Goal: Information Seeking & Learning: Stay updated

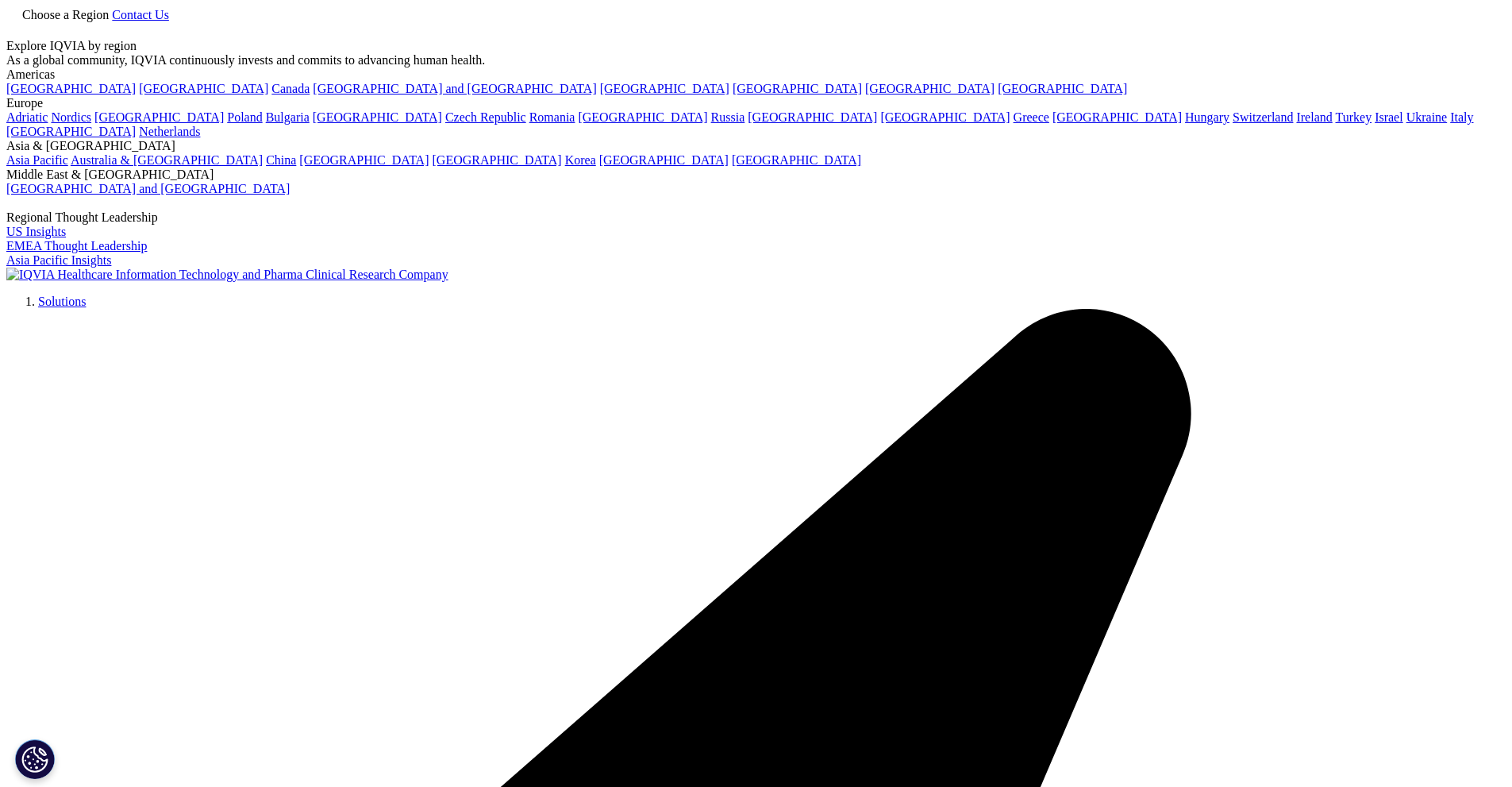
scroll to position [86, 0]
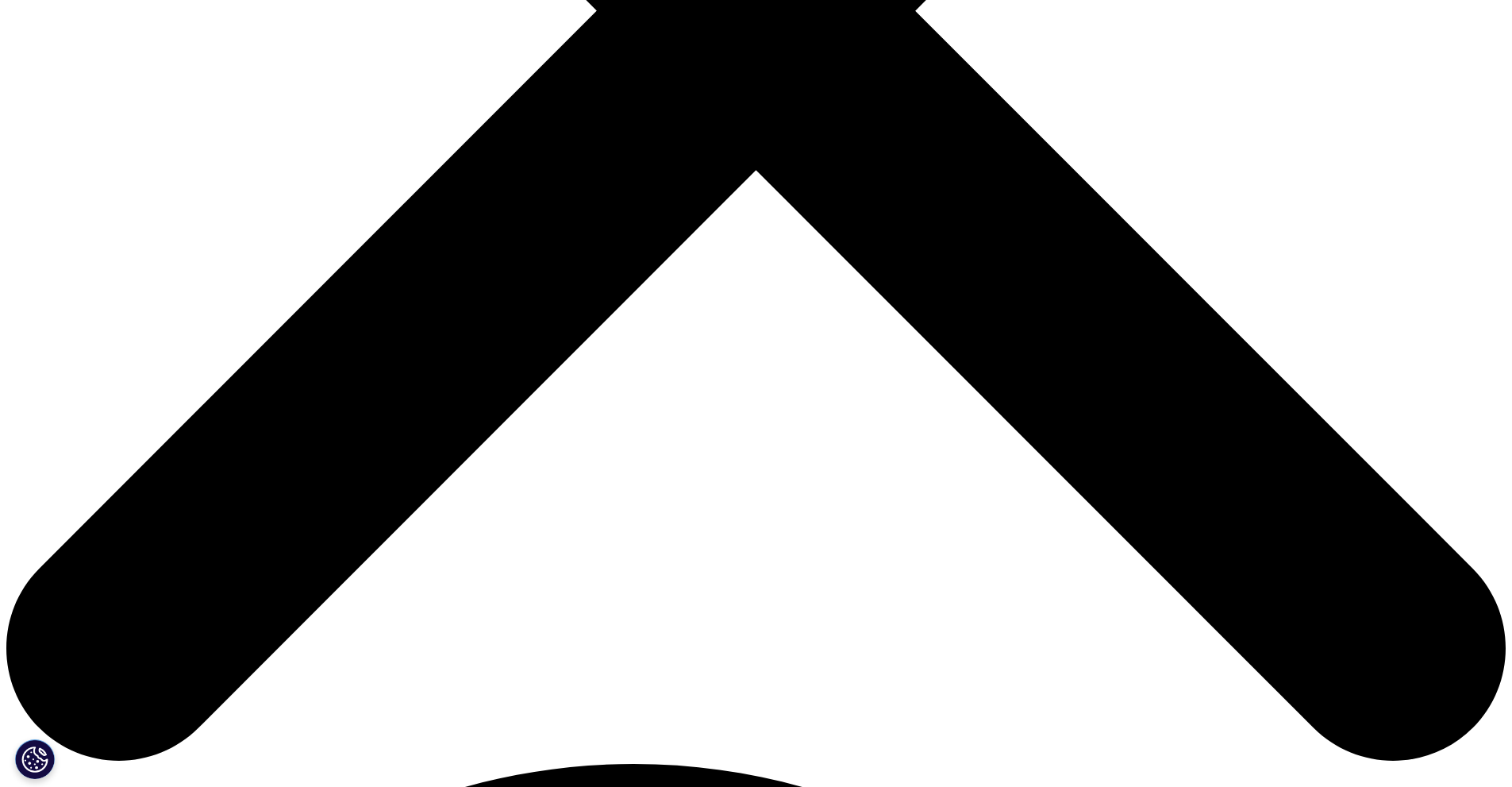
scroll to position [775, 0]
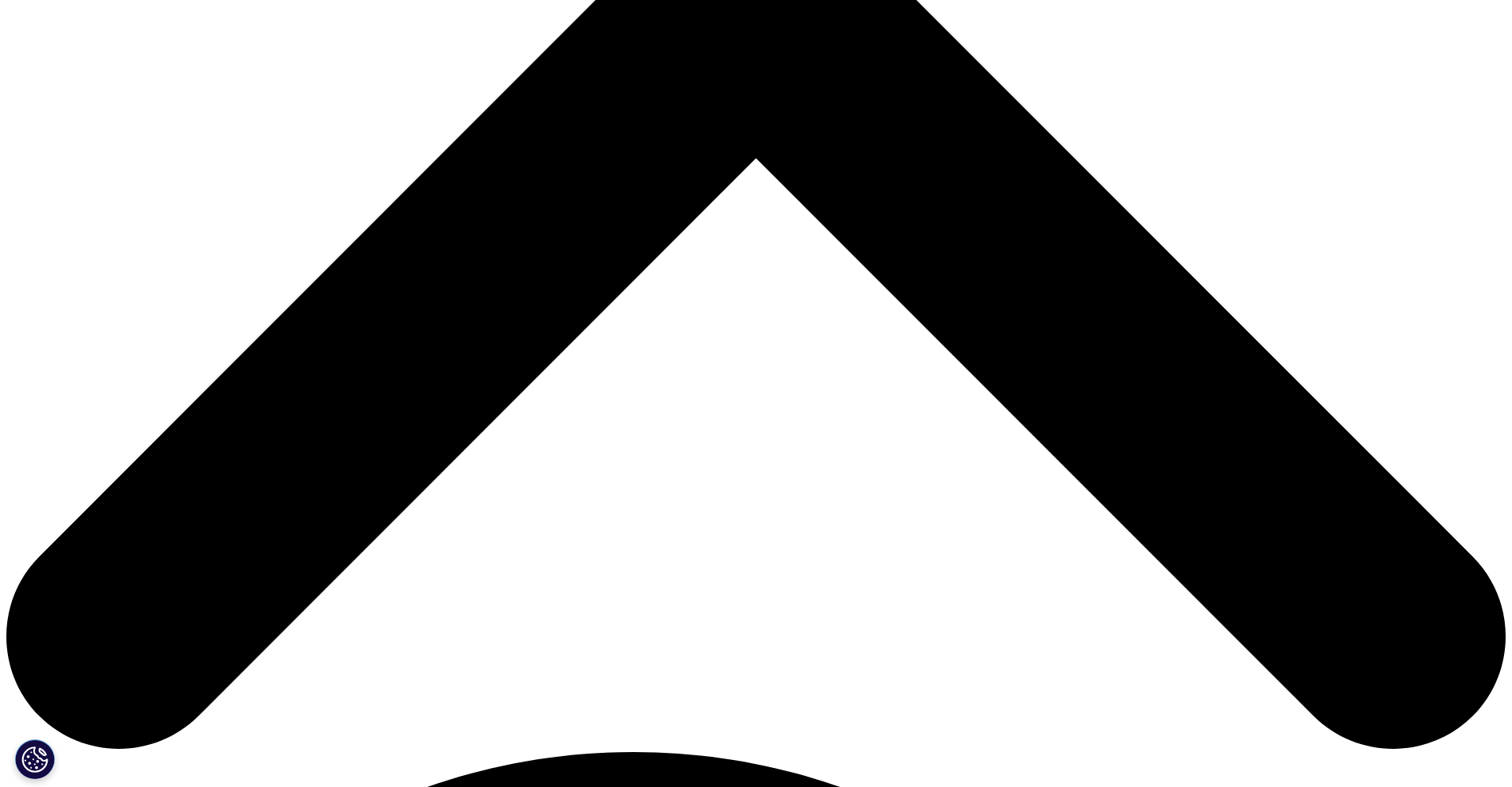
drag, startPoint x: 642, startPoint y: 276, endPoint x: 609, endPoint y: 277, distance: 33.0
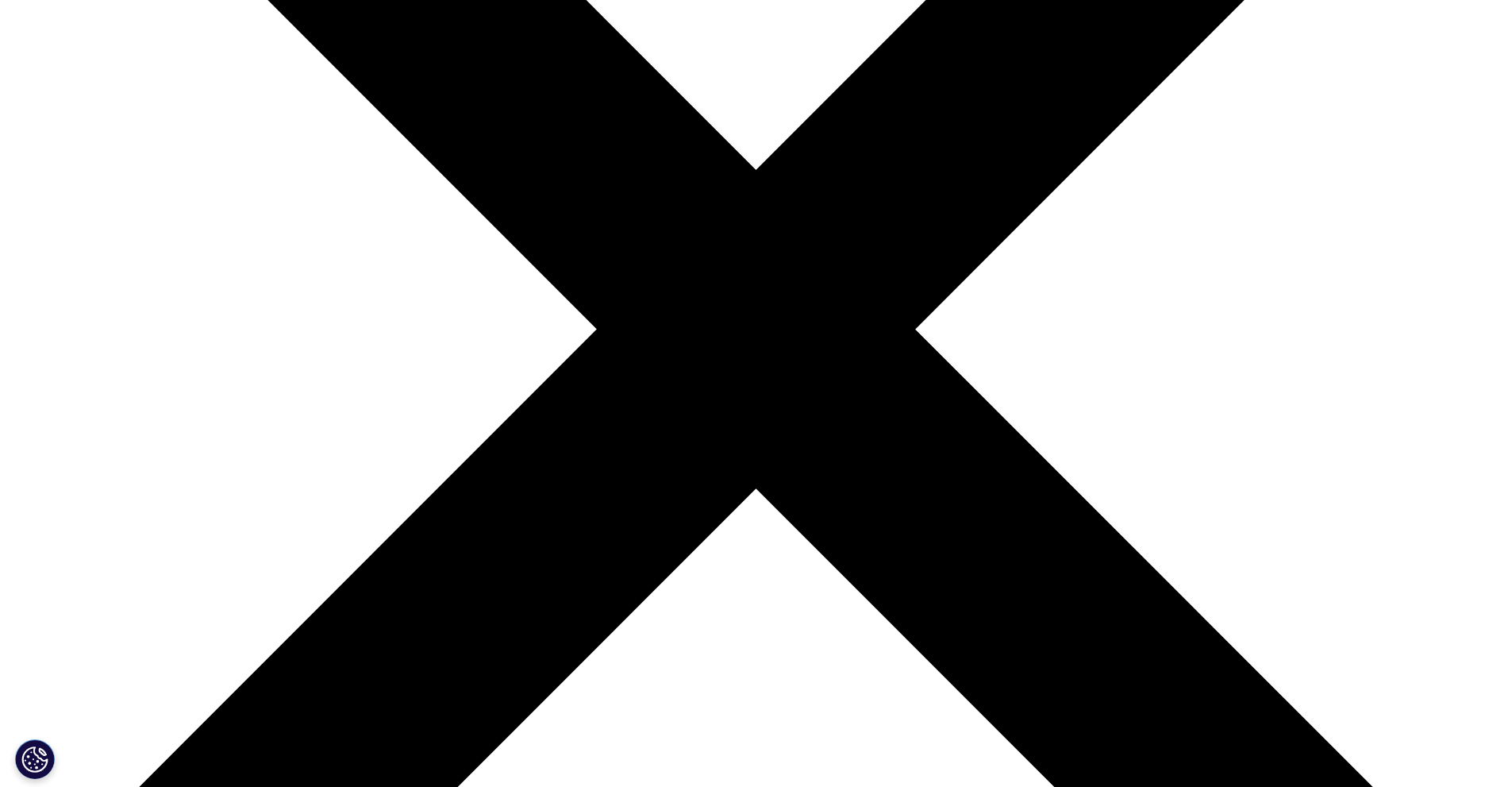
scroll to position [457, 0]
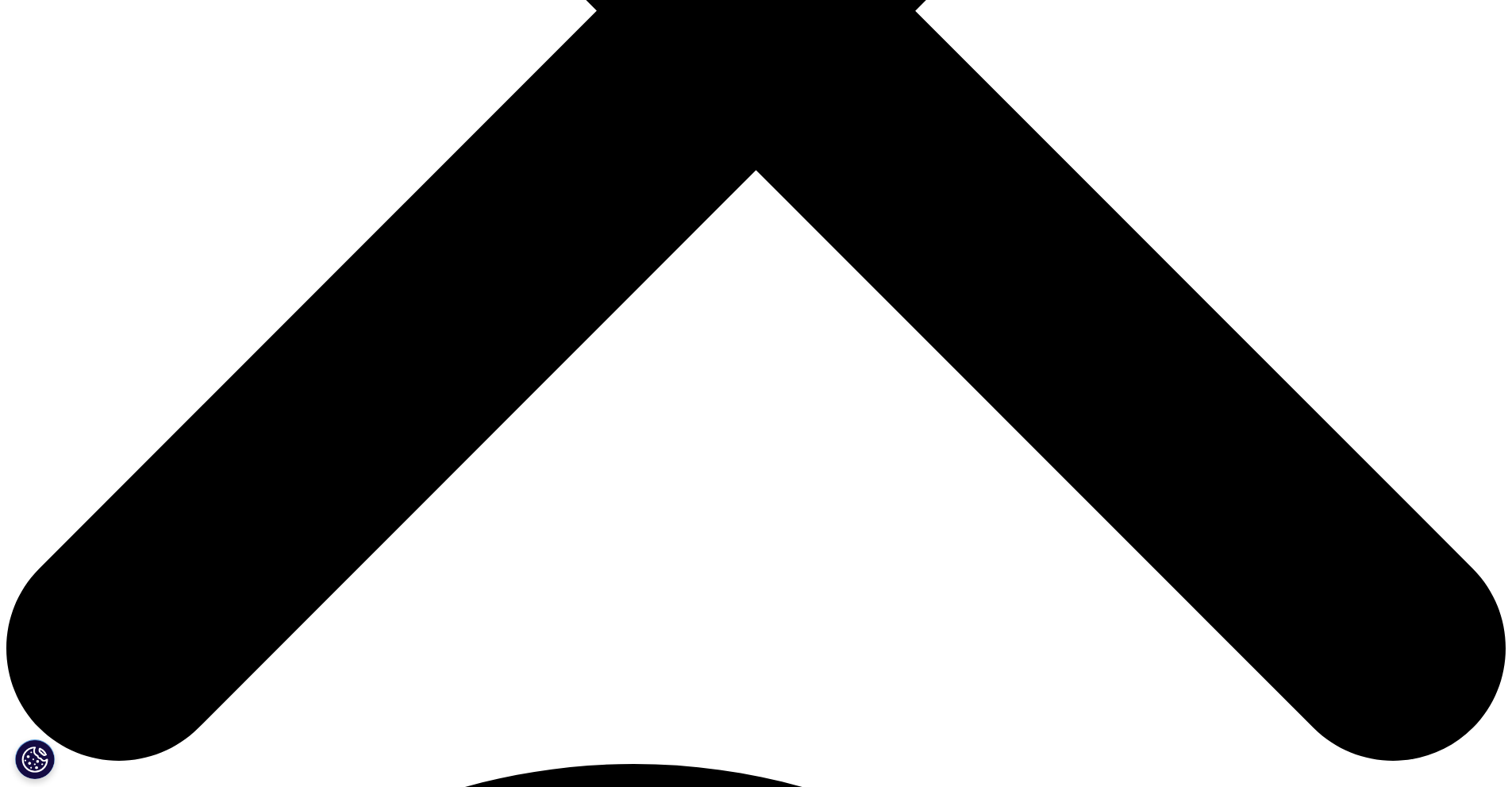
scroll to position [752, 0]
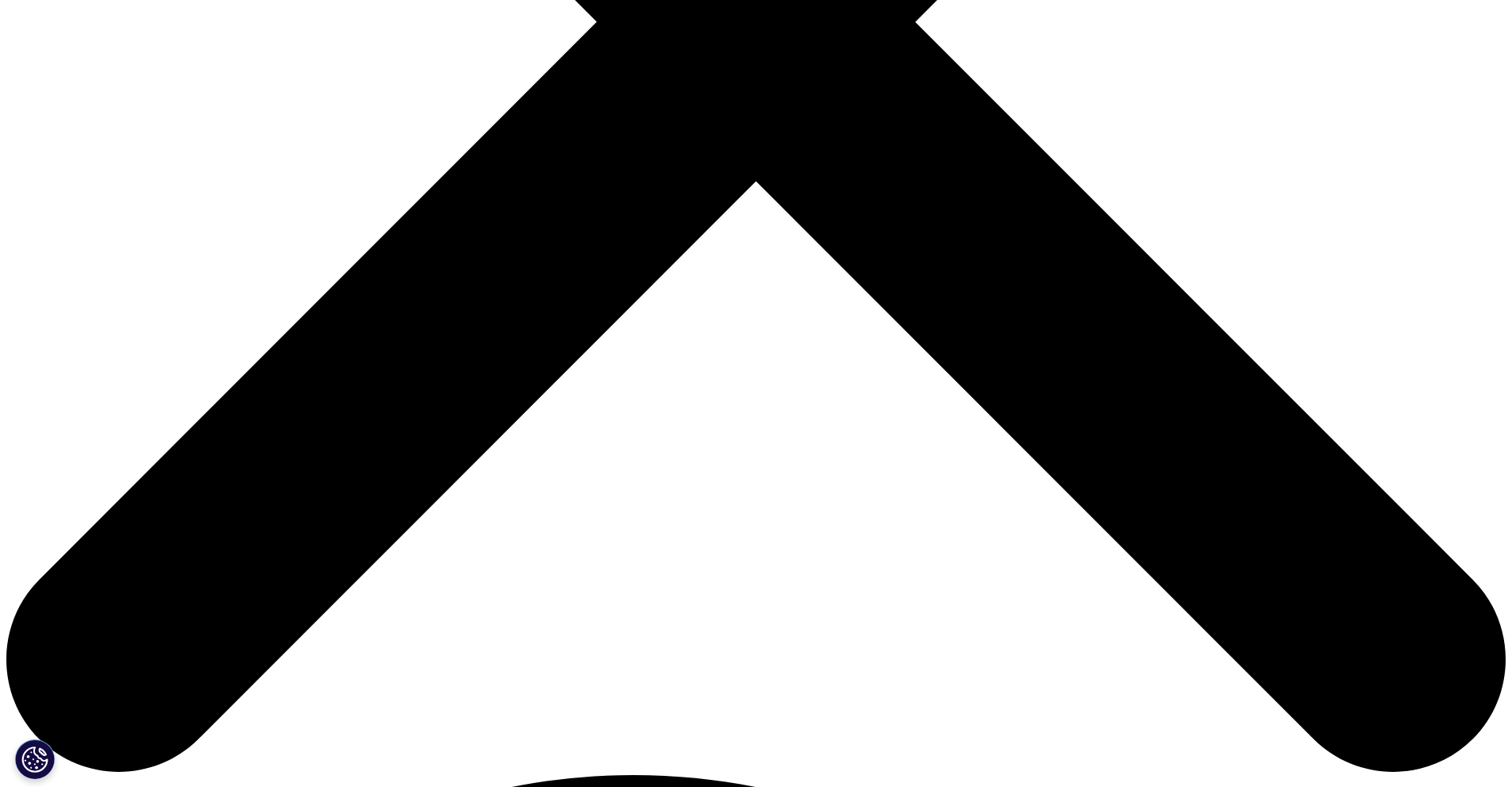
drag, startPoint x: 582, startPoint y: 510, endPoint x: 554, endPoint y: 519, distance: 29.4
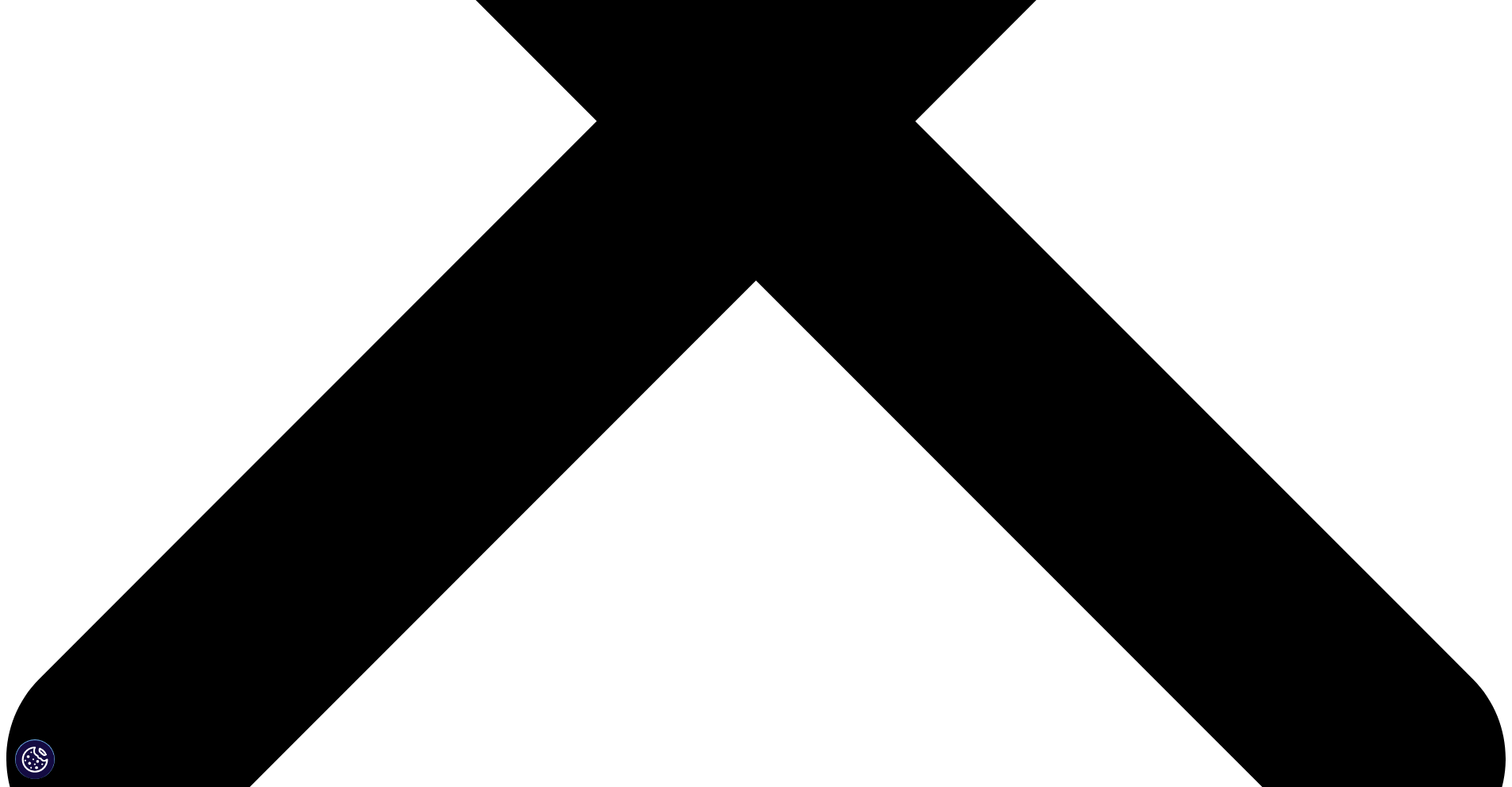
scroll to position [653, 0]
